Goal: Information Seeking & Learning: Learn about a topic

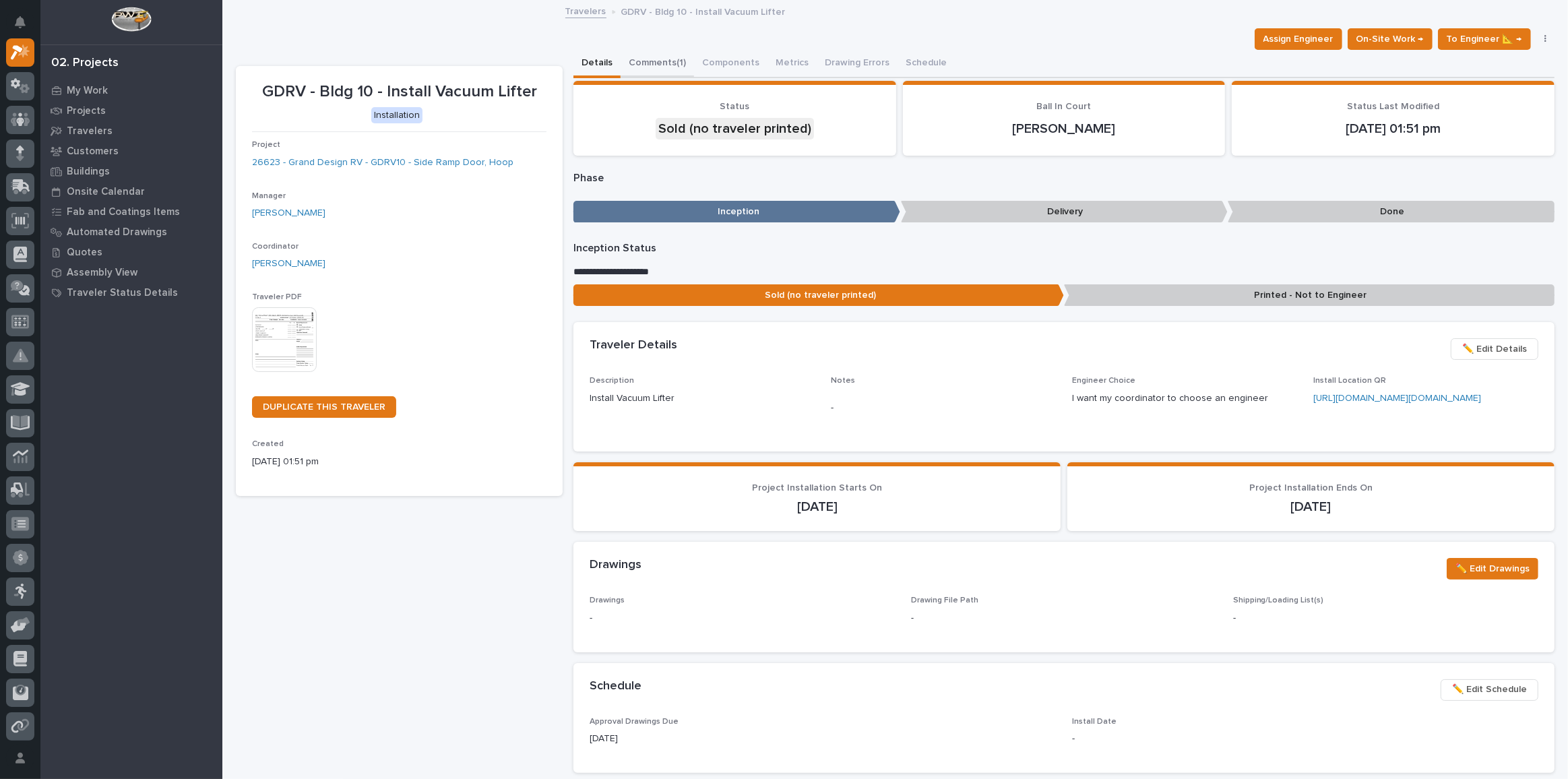
click at [643, 57] on button "Comments (1)" at bounding box center [657, 64] width 73 height 28
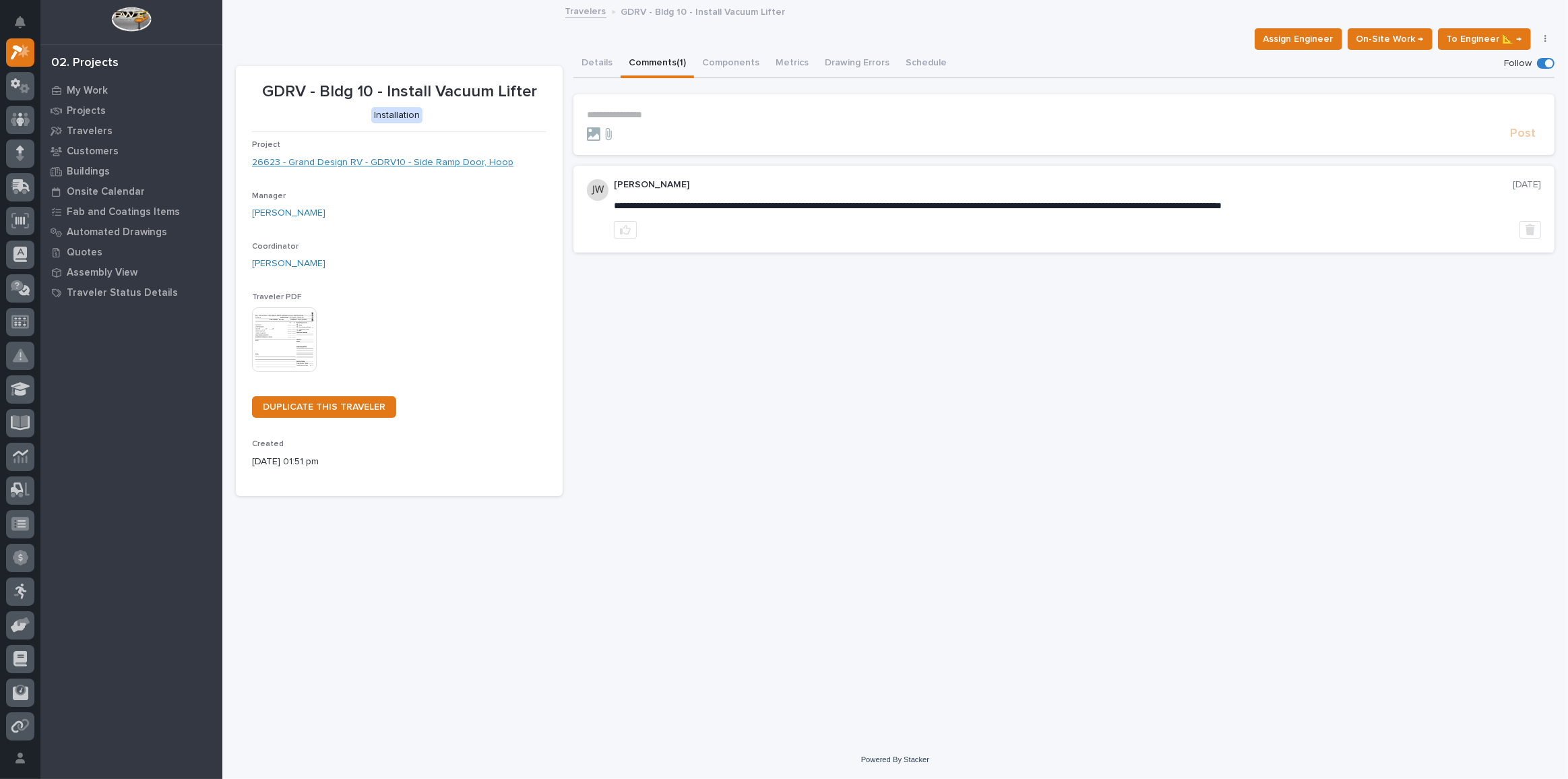
click at [417, 164] on link "26623 - Grand Design RV - GDRV10 - Side Ramp Door, Hoop" at bounding box center [383, 163] width 261 height 15
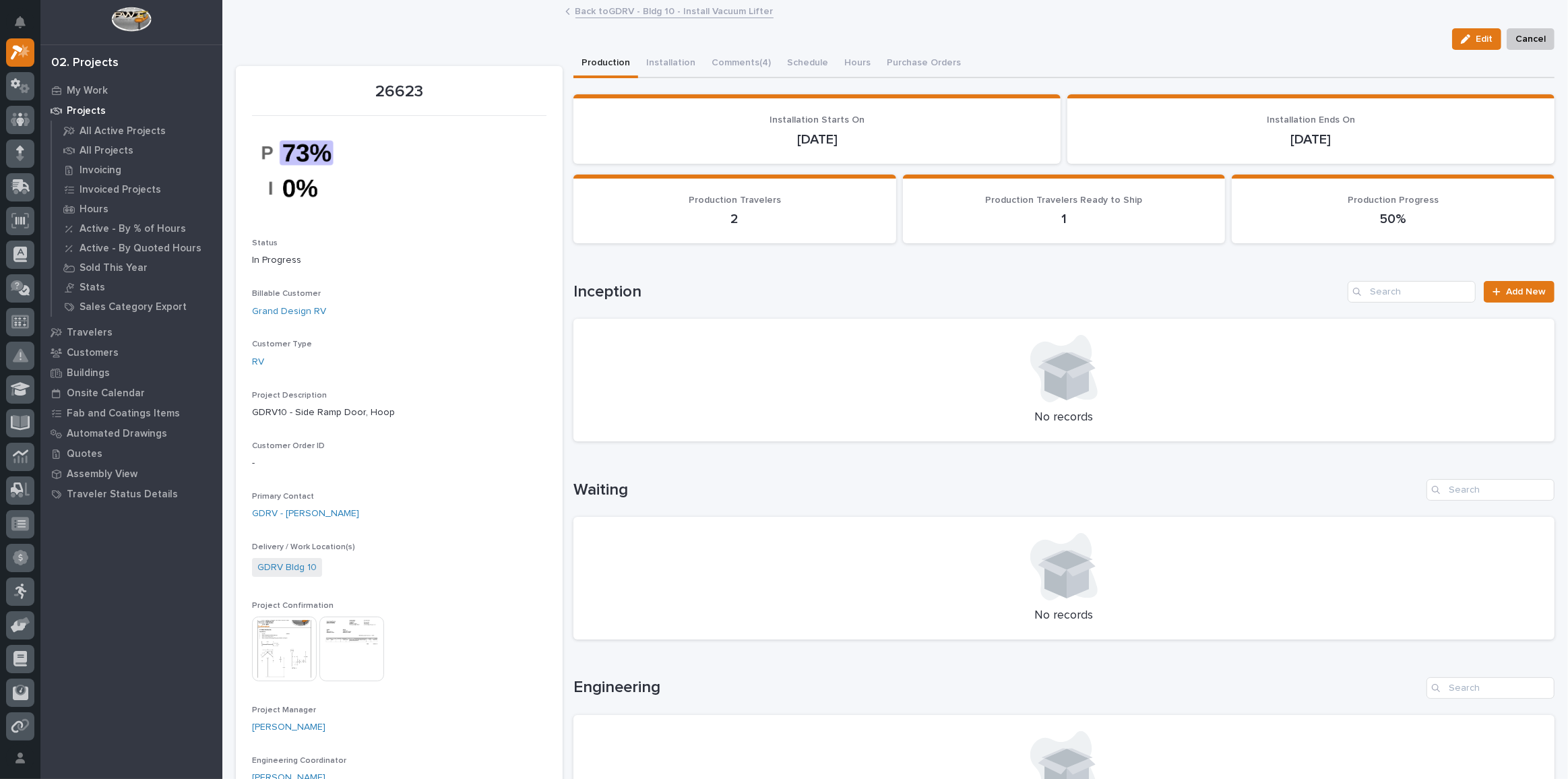
click at [279, 640] on img at bounding box center [285, 649] width 64 height 65
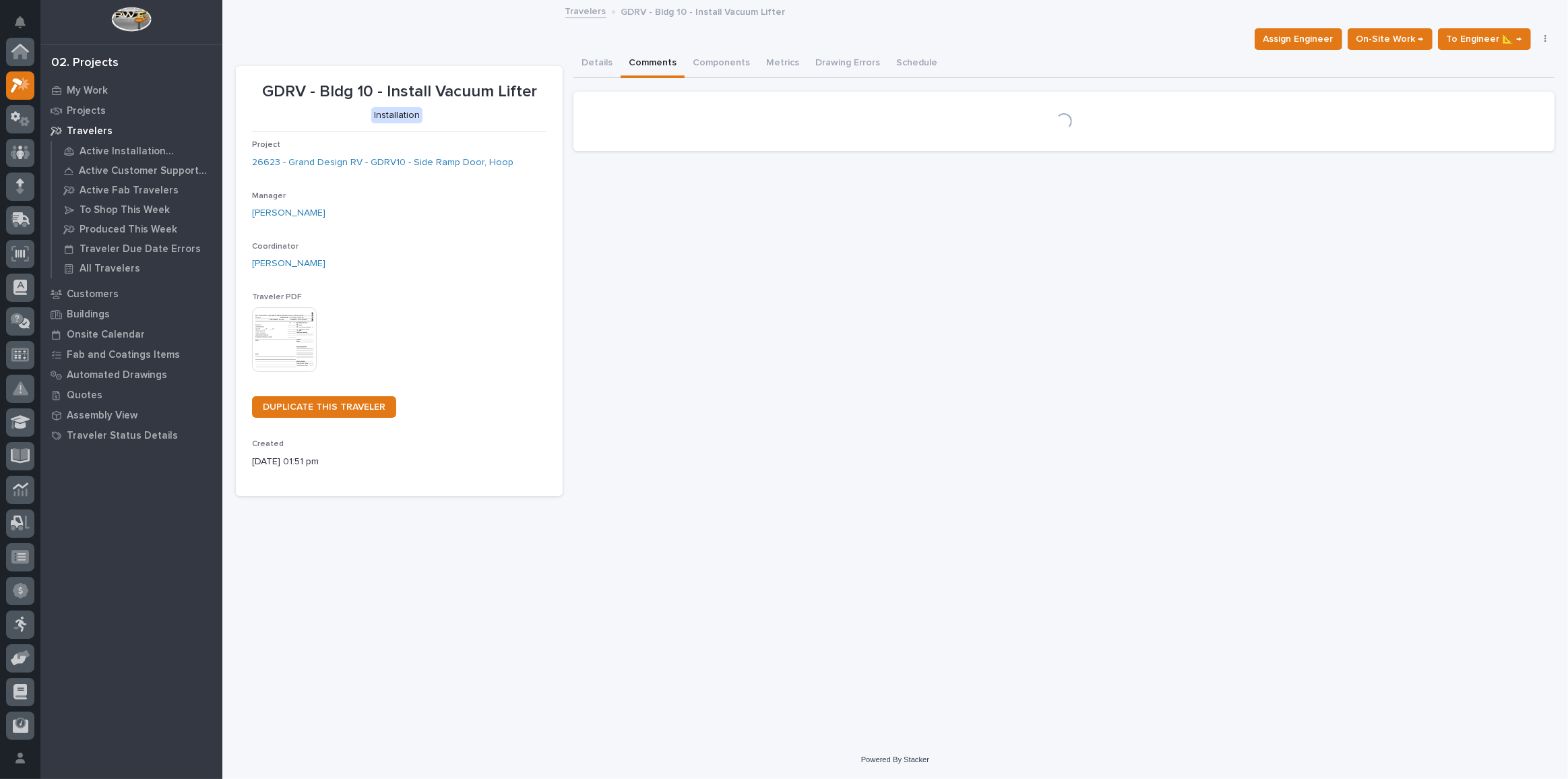
scroll to position [36, 0]
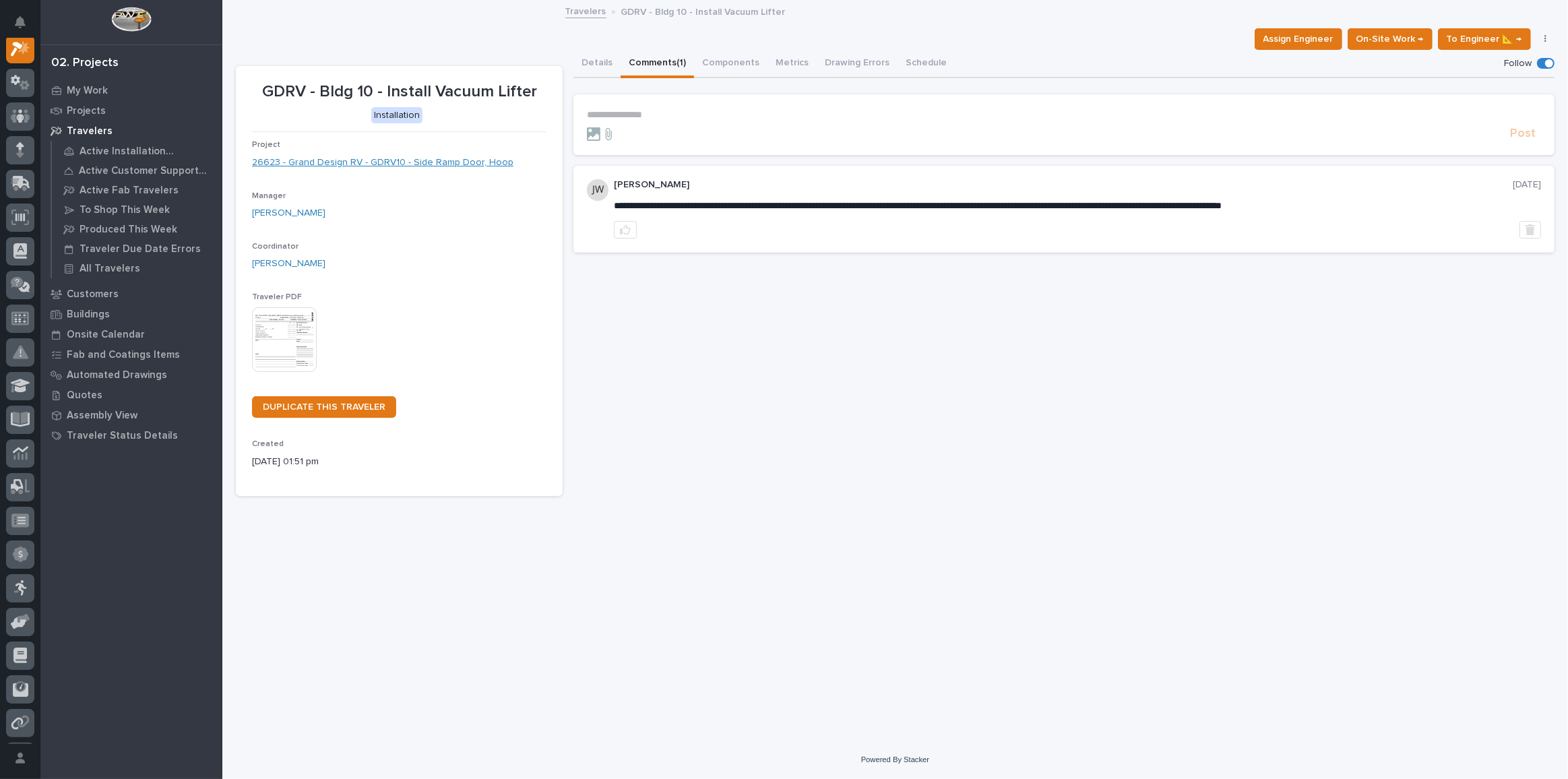
click at [381, 163] on link "26623 - Grand Design RV - GDRV10 - Side Ramp Door, Hoop" at bounding box center [383, 163] width 261 height 15
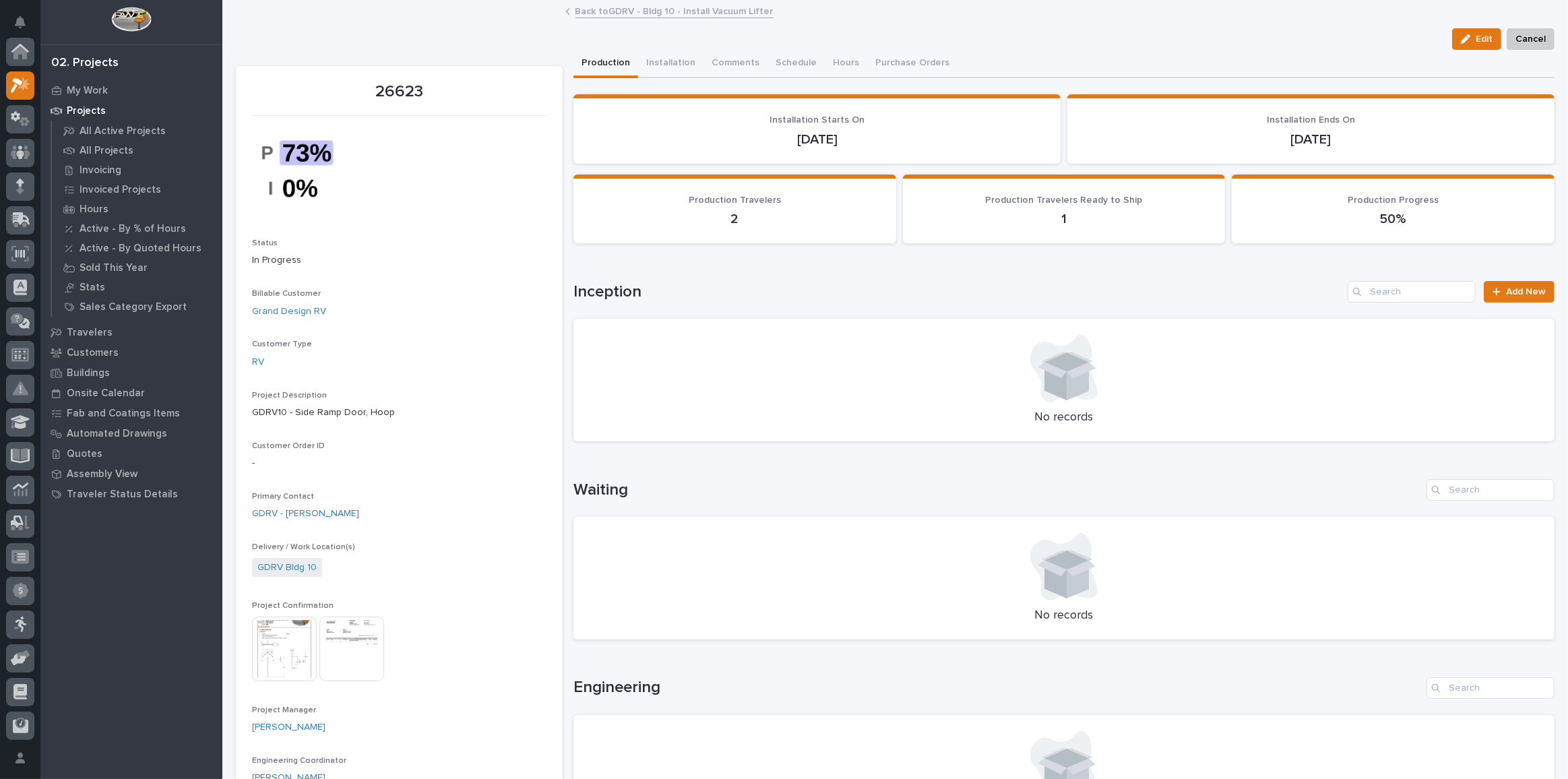
scroll to position [33, 0]
click at [381, 163] on div at bounding box center [399, 170] width 294 height 93
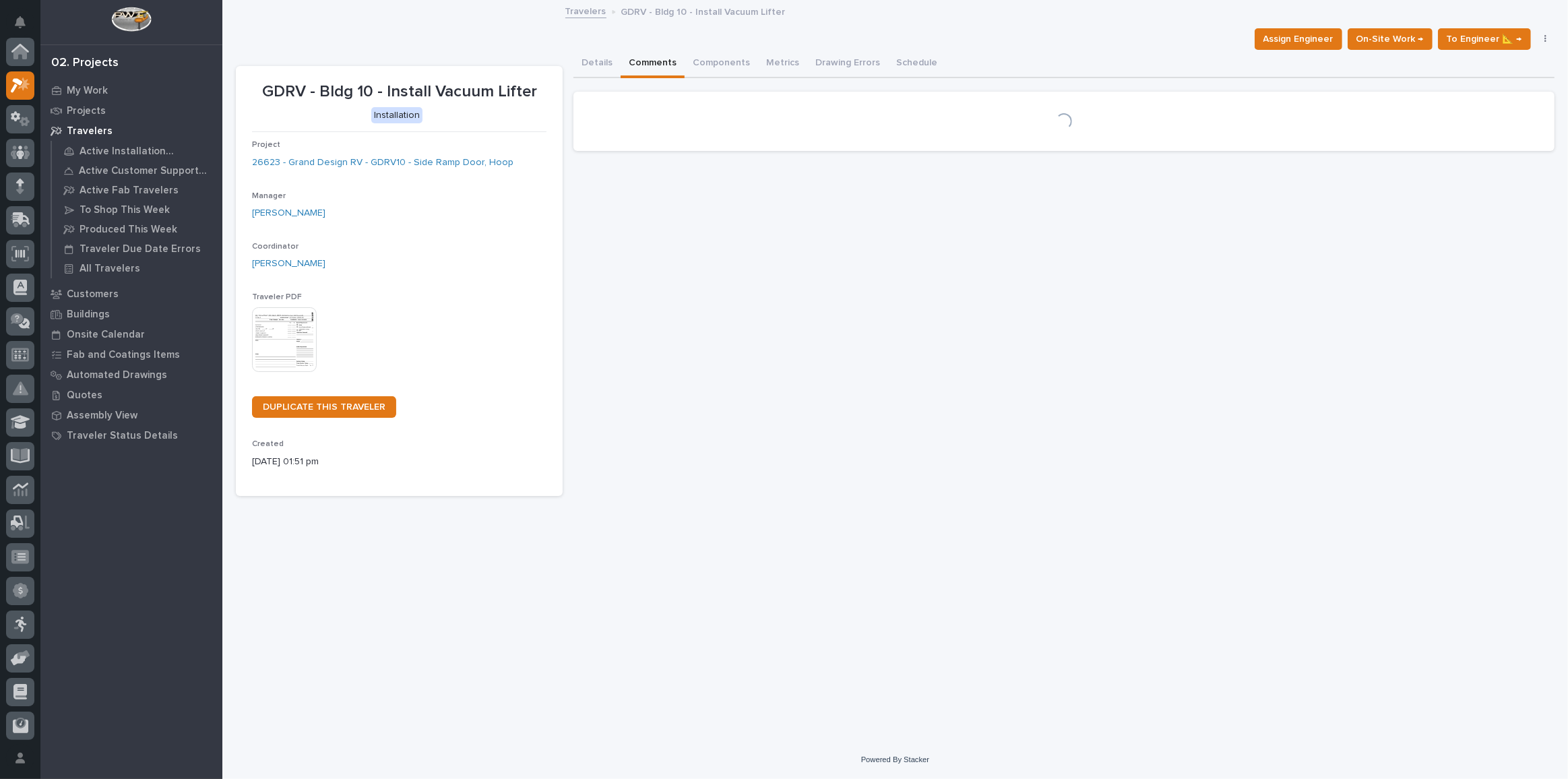
scroll to position [36, 0]
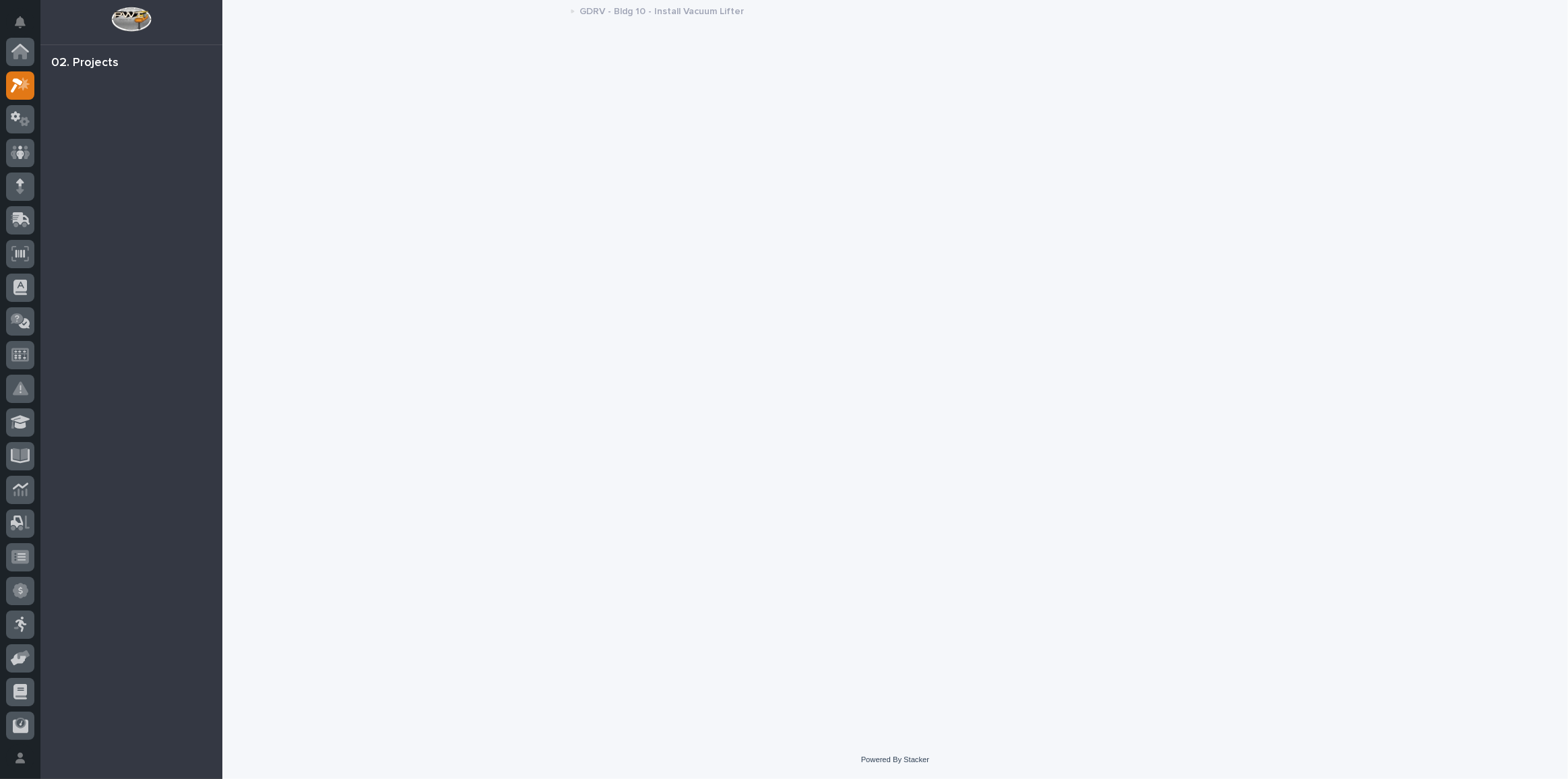
scroll to position [33, 0]
